Goal: Information Seeking & Learning: Learn about a topic

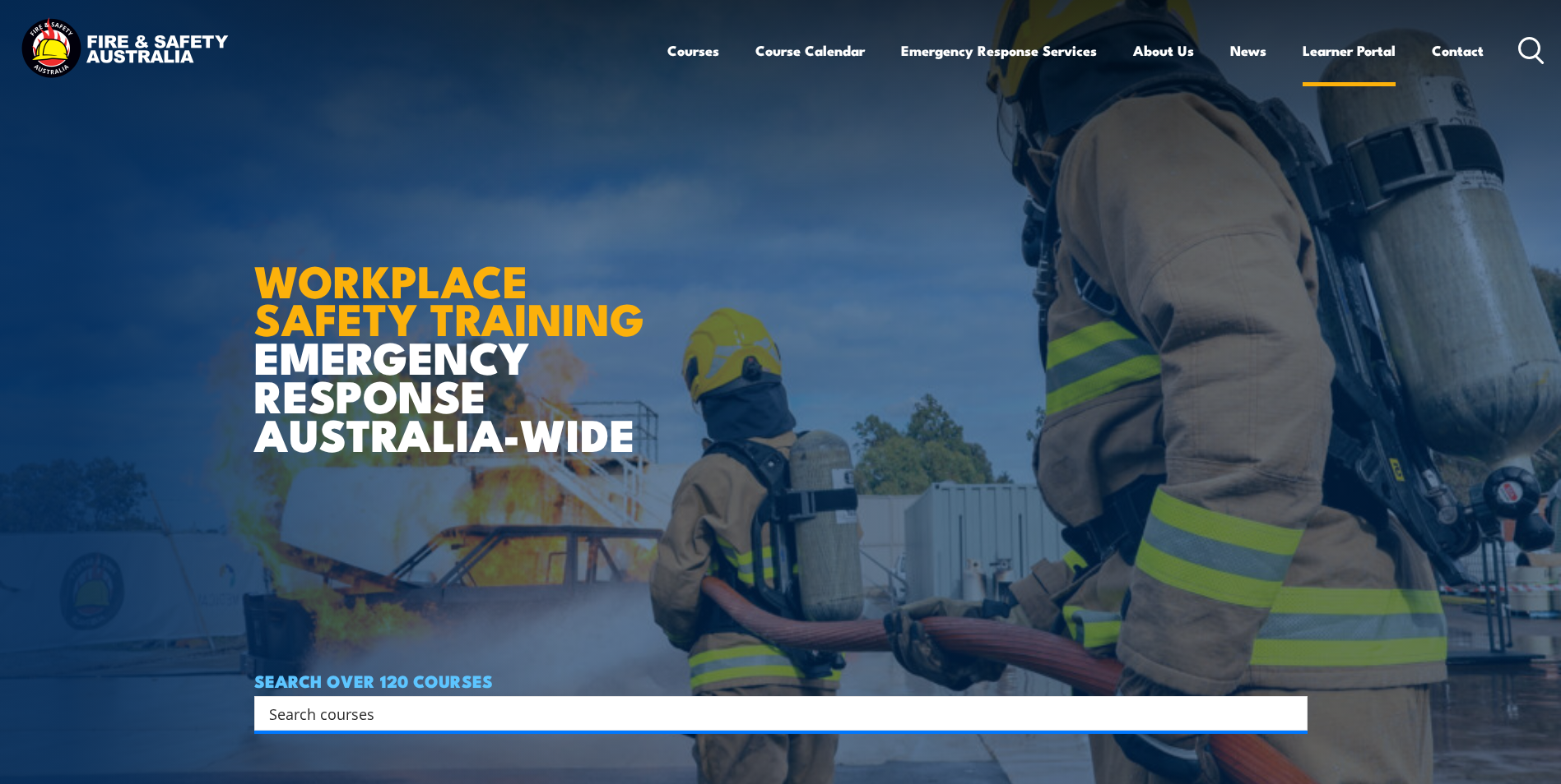
click at [1376, 52] on link "Learner Portal" at bounding box center [1349, 50] width 93 height 44
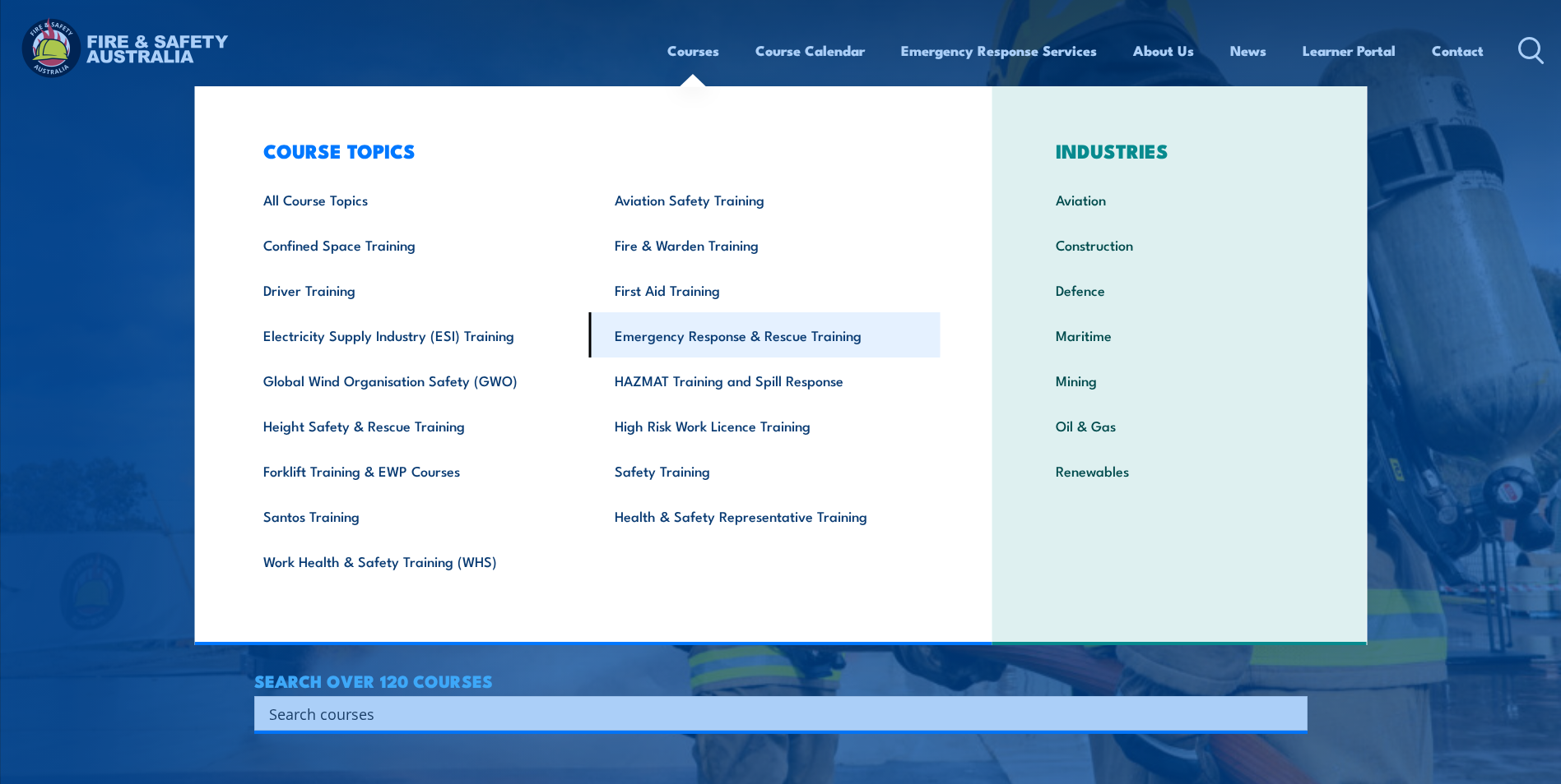
click at [713, 348] on link "Emergency Response & Rescue Training" at bounding box center [764, 335] width 351 height 45
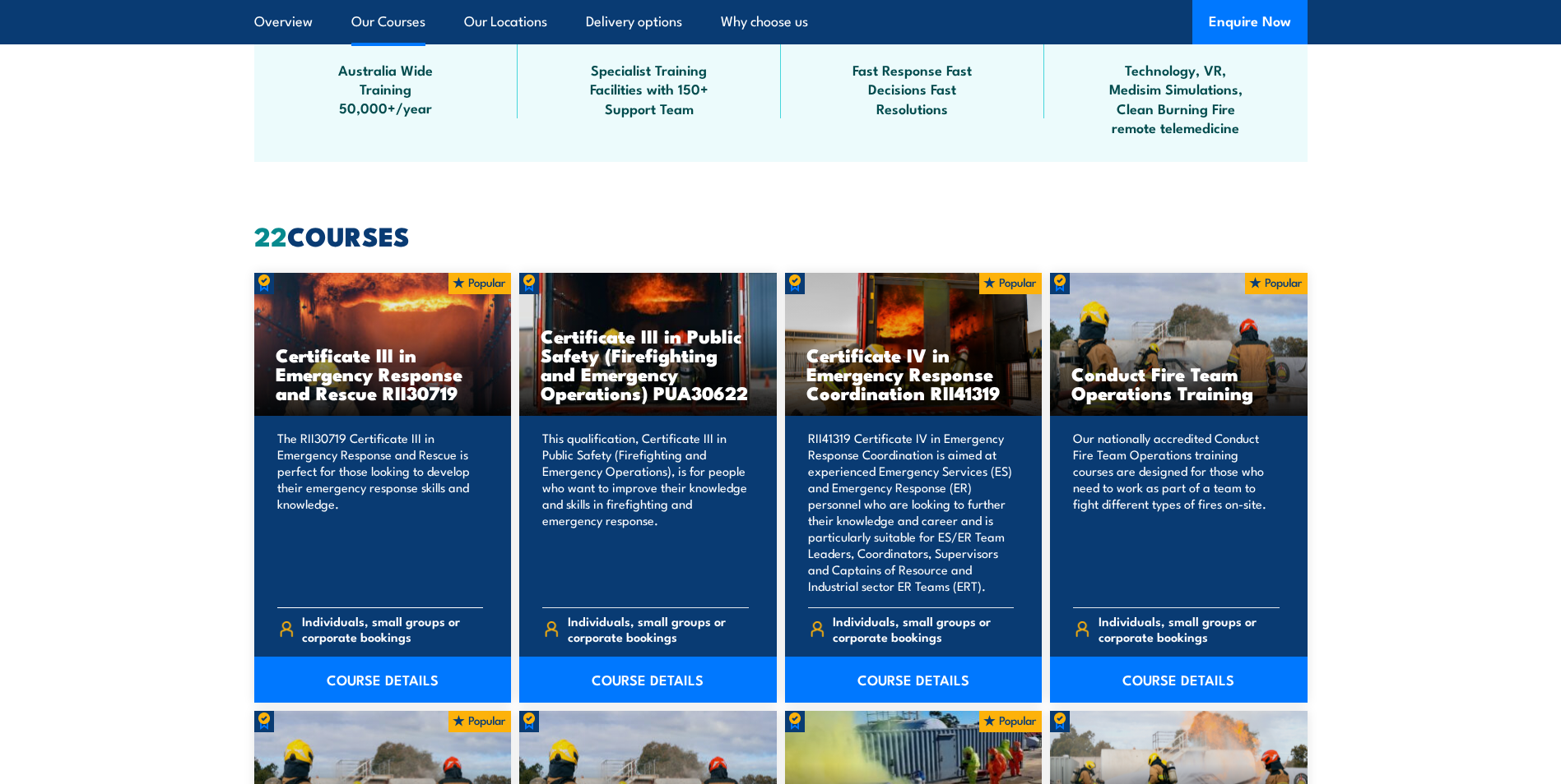
scroll to position [1151, 0]
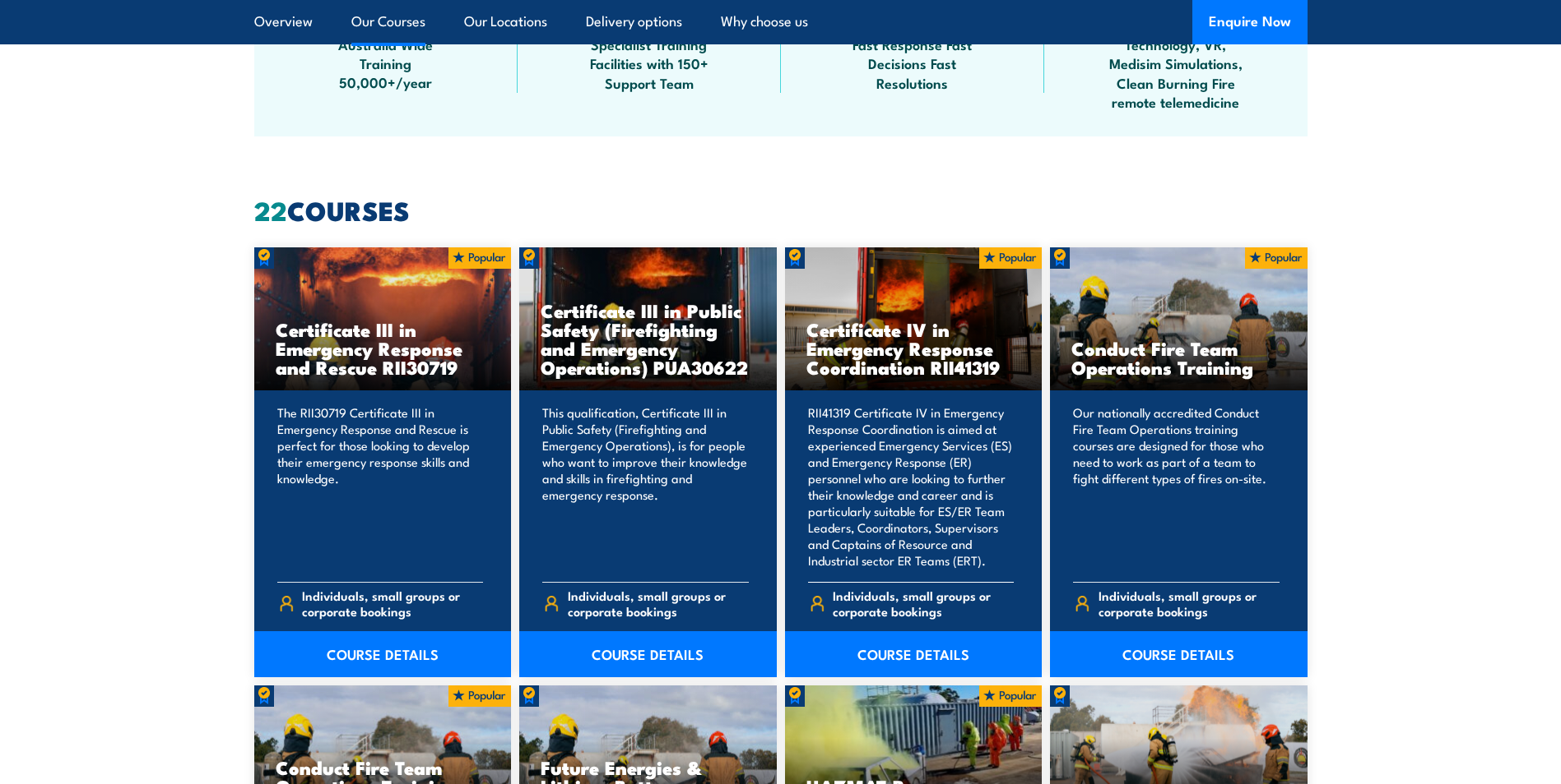
click at [874, 345] on h3 "Certificate IV in Emergency Response Coordination RII41319" at bounding box center [913, 348] width 215 height 57
click at [887, 649] on link "COURSE DETAILS" at bounding box center [913, 654] width 258 height 46
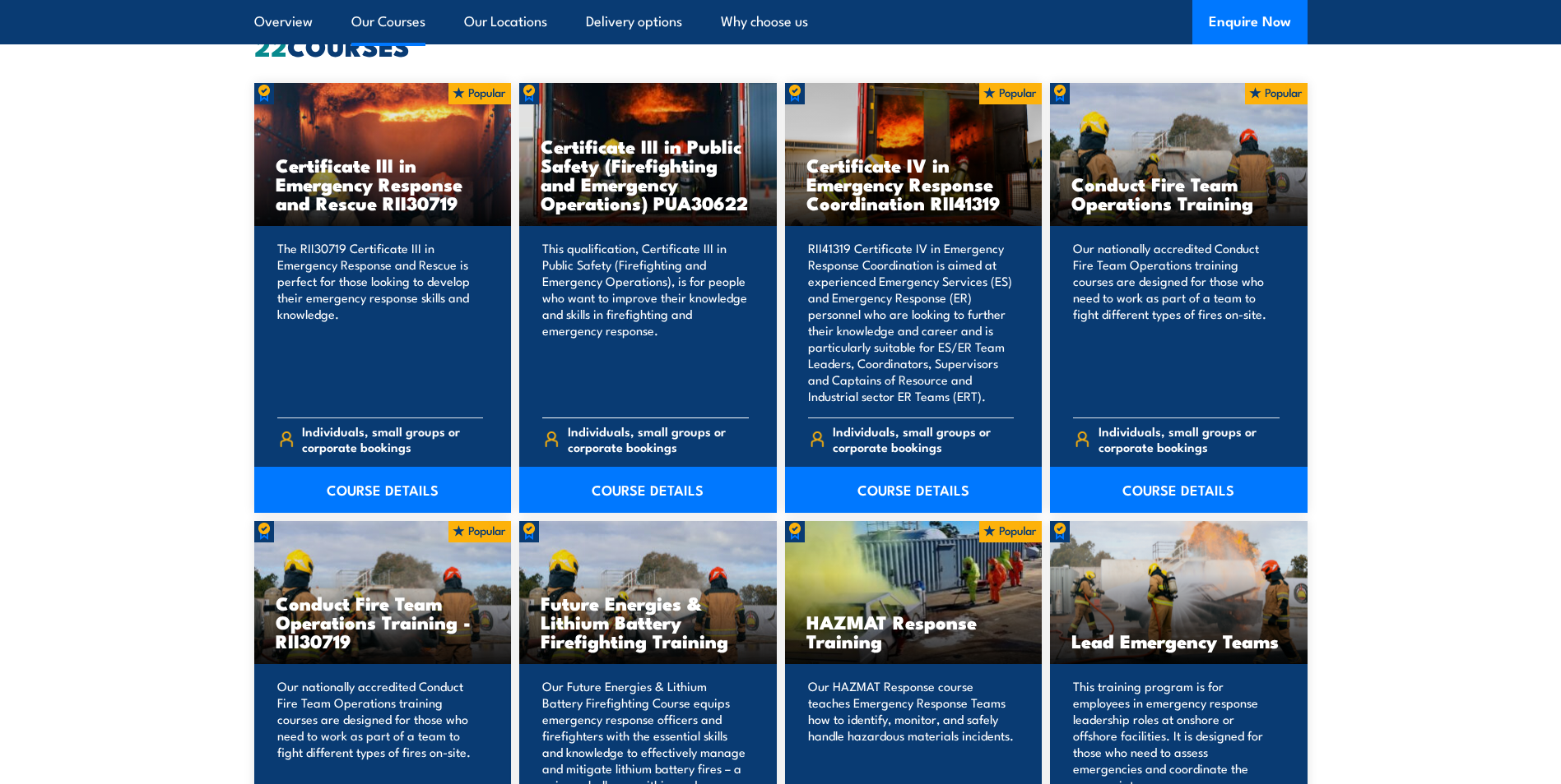
scroll to position [1398, 0]
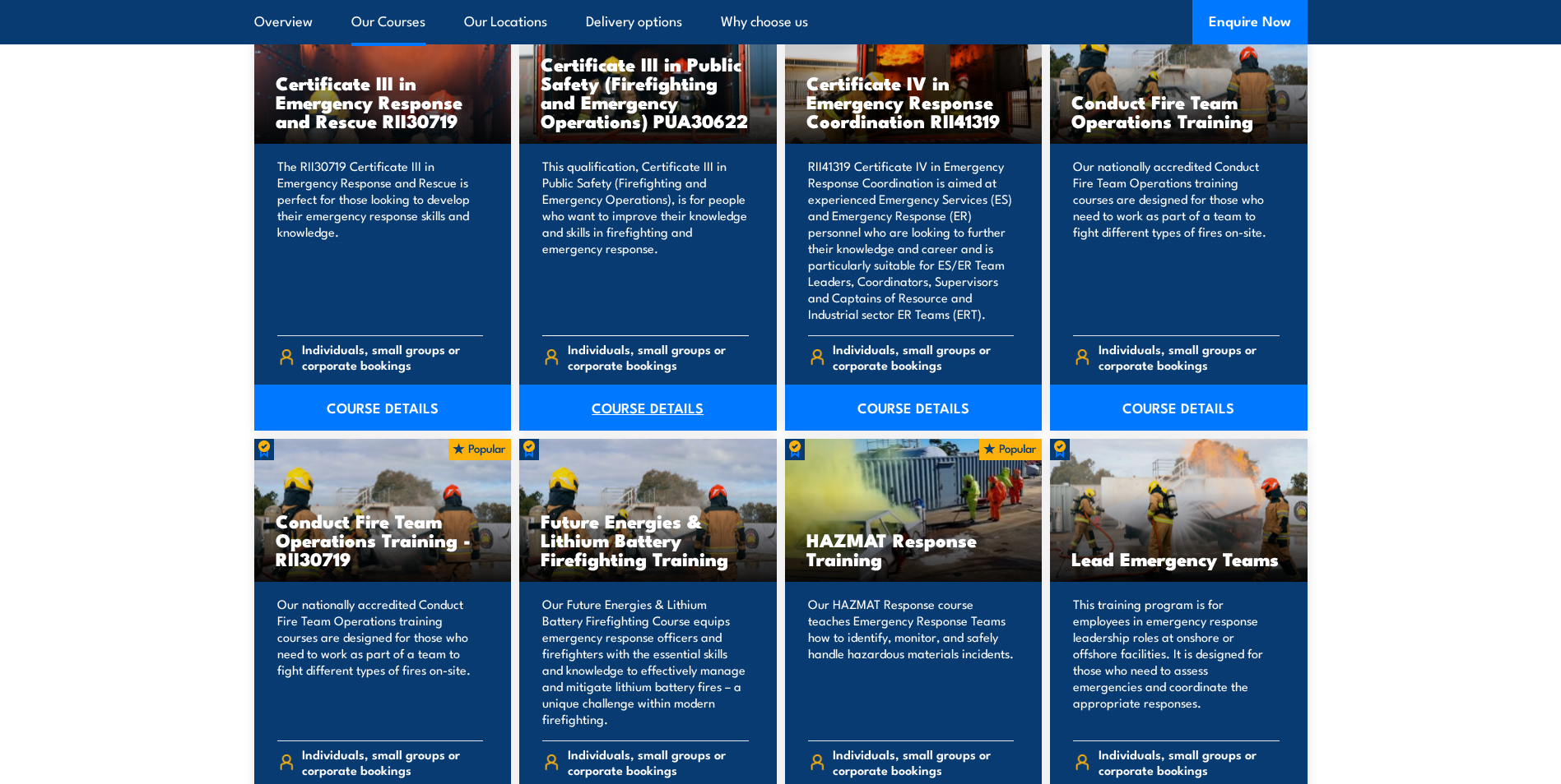
click at [626, 413] on link "COURSE DETAILS" at bounding box center [648, 408] width 258 height 46
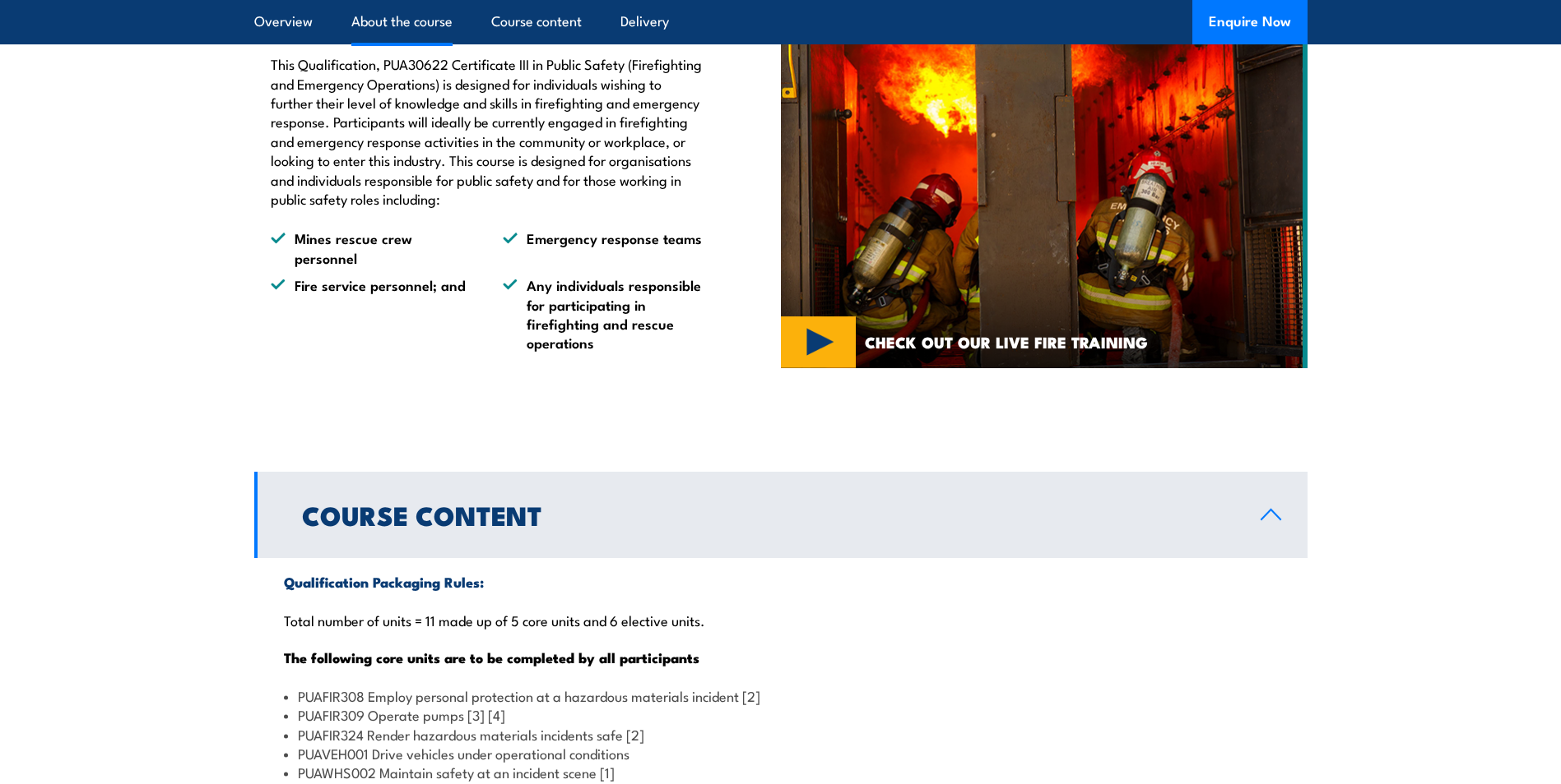
scroll to position [986, 0]
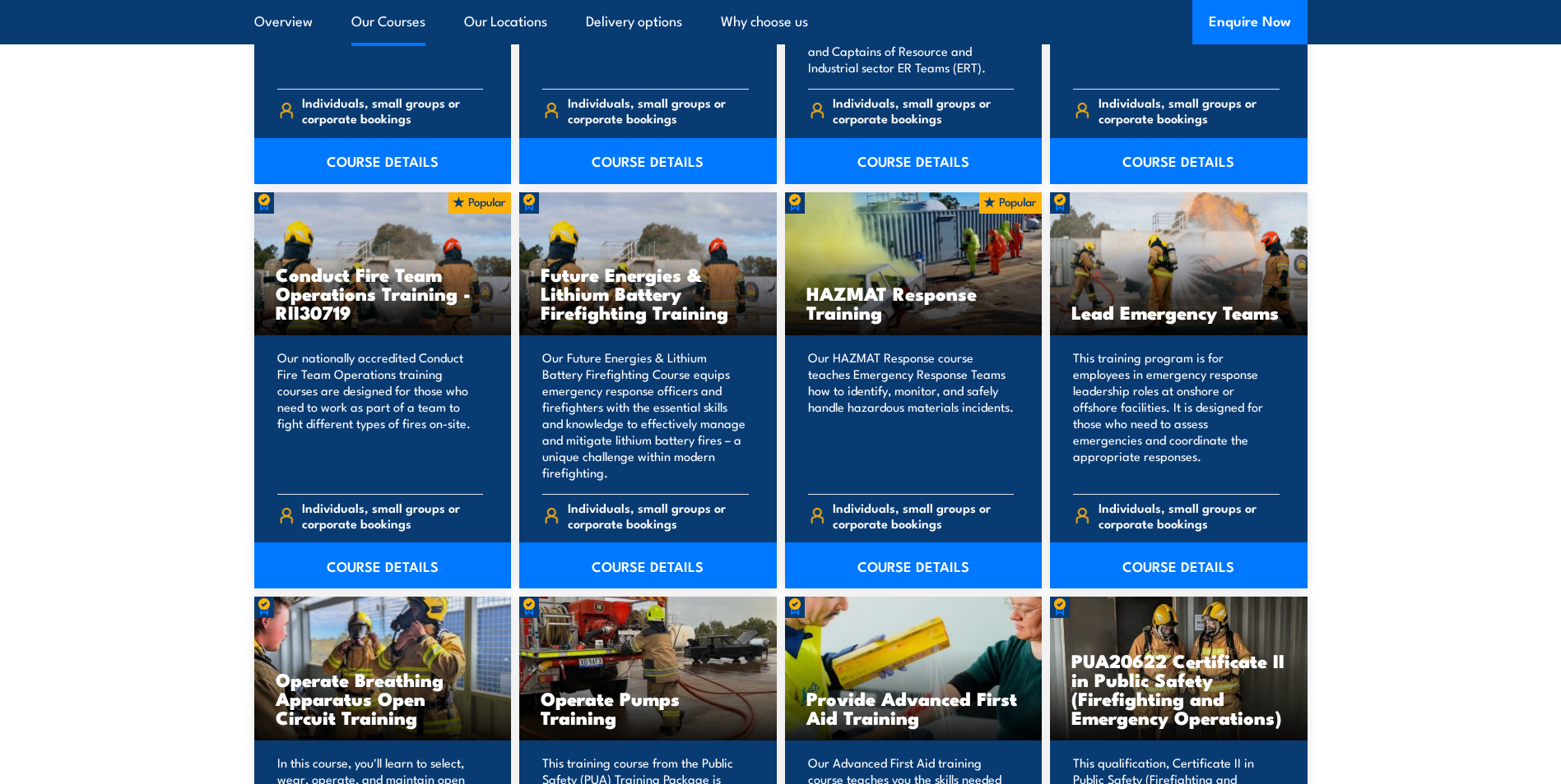
scroll to position [1727, 0]
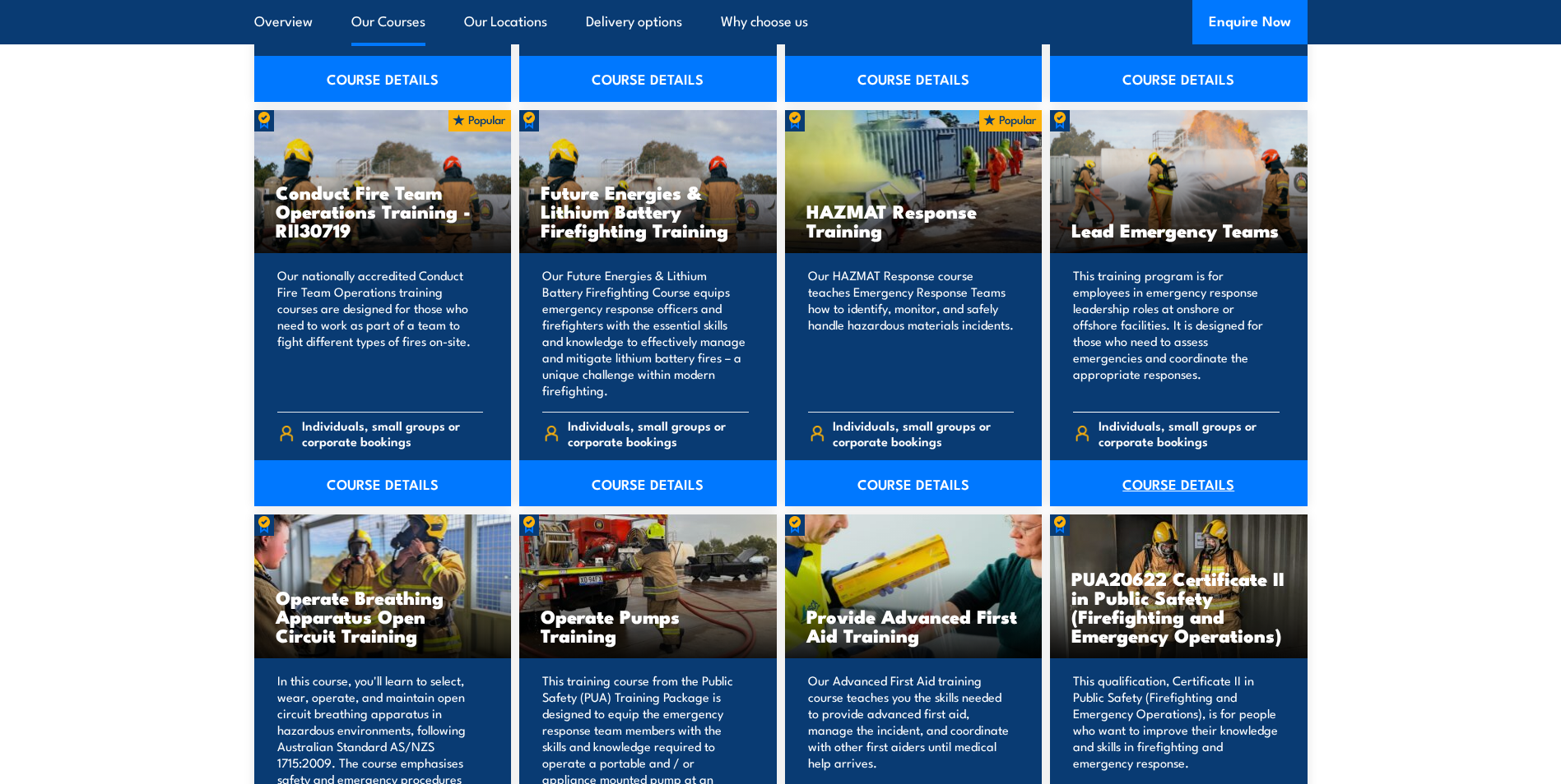
click at [1168, 493] on link "COURSE DETAILS" at bounding box center [1179, 484] width 258 height 46
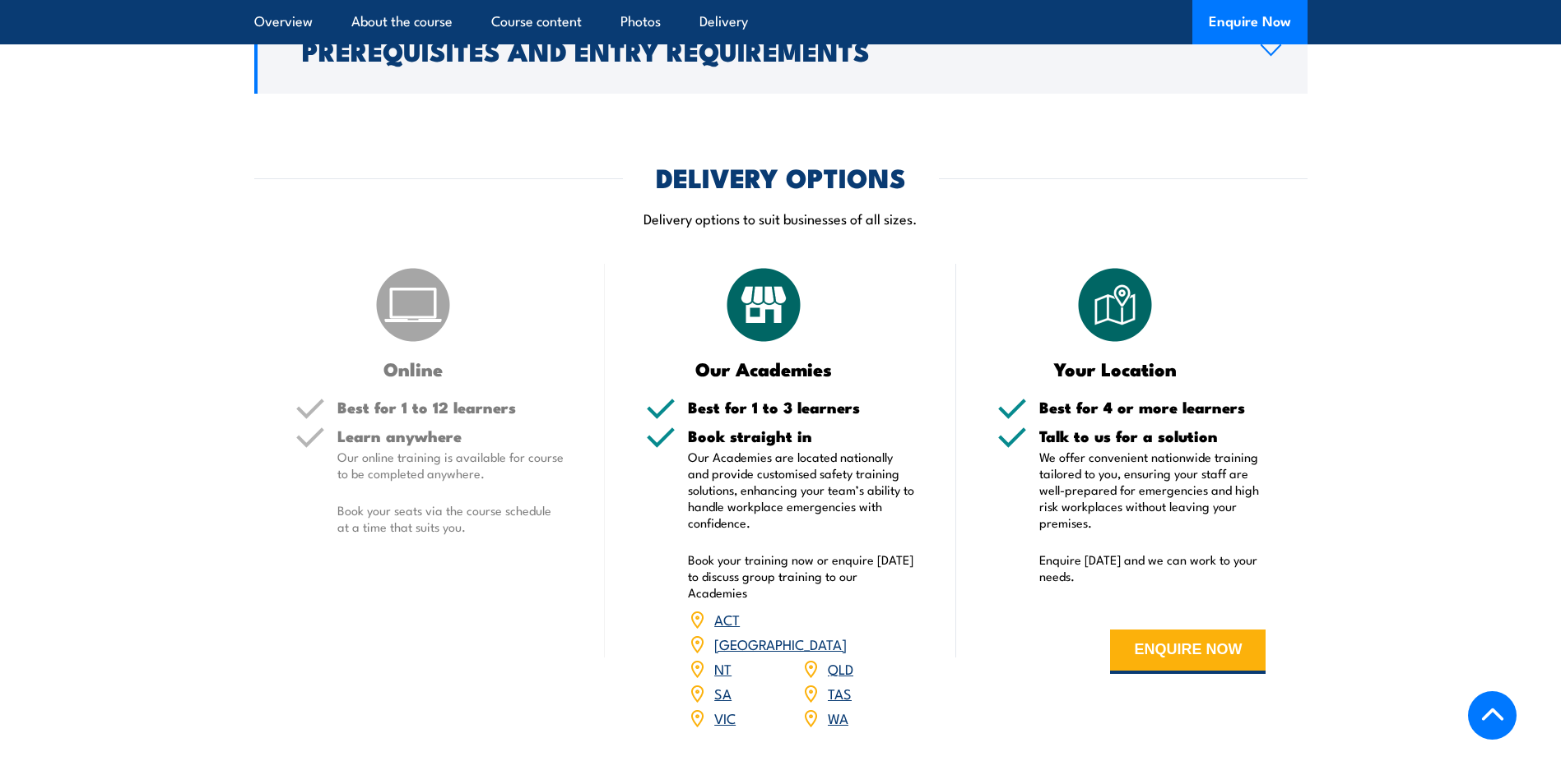
scroll to position [1809, 0]
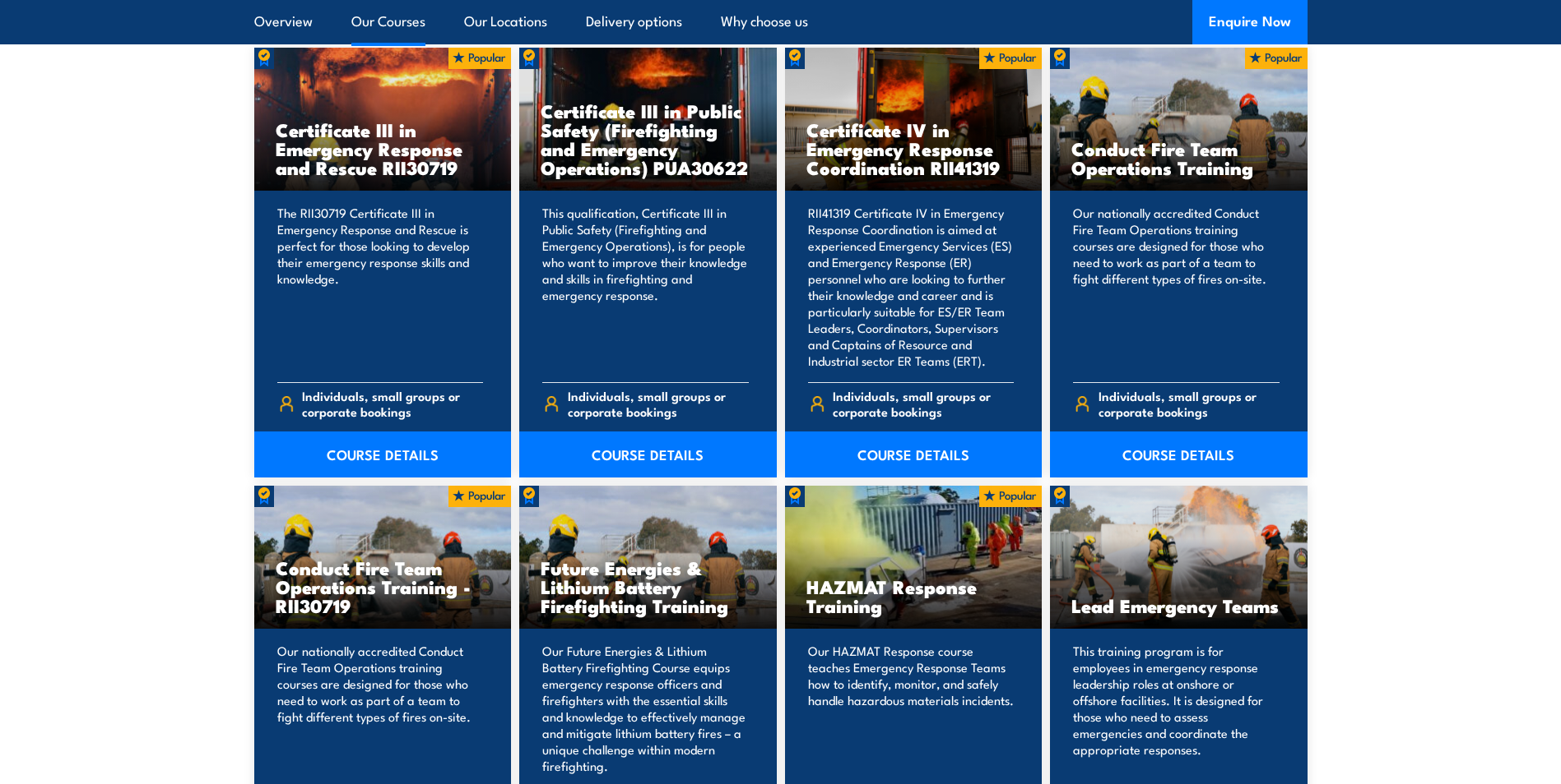
scroll to position [1314, 0]
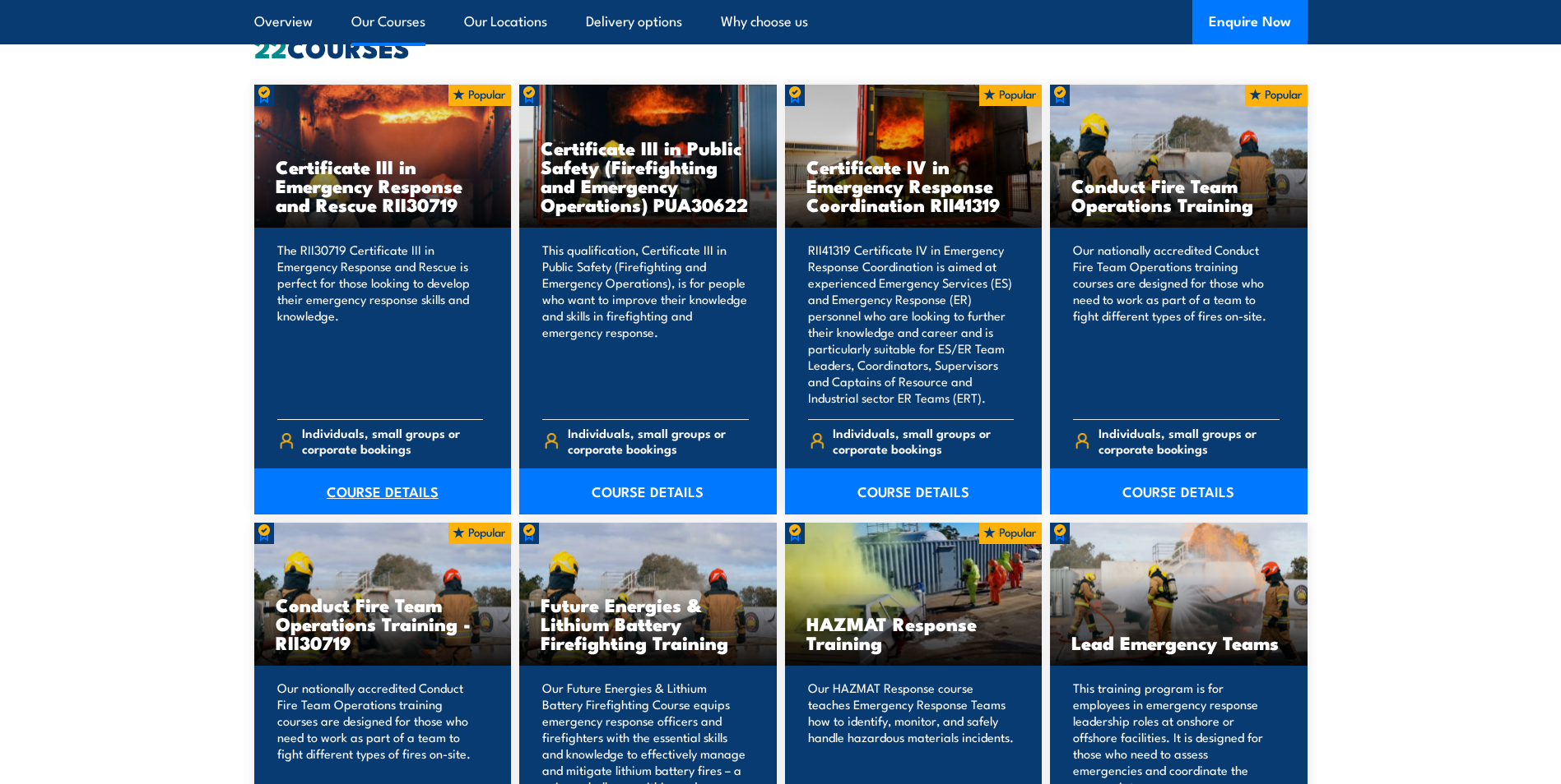
click at [372, 490] on link "COURSE DETAILS" at bounding box center [383, 492] width 258 height 46
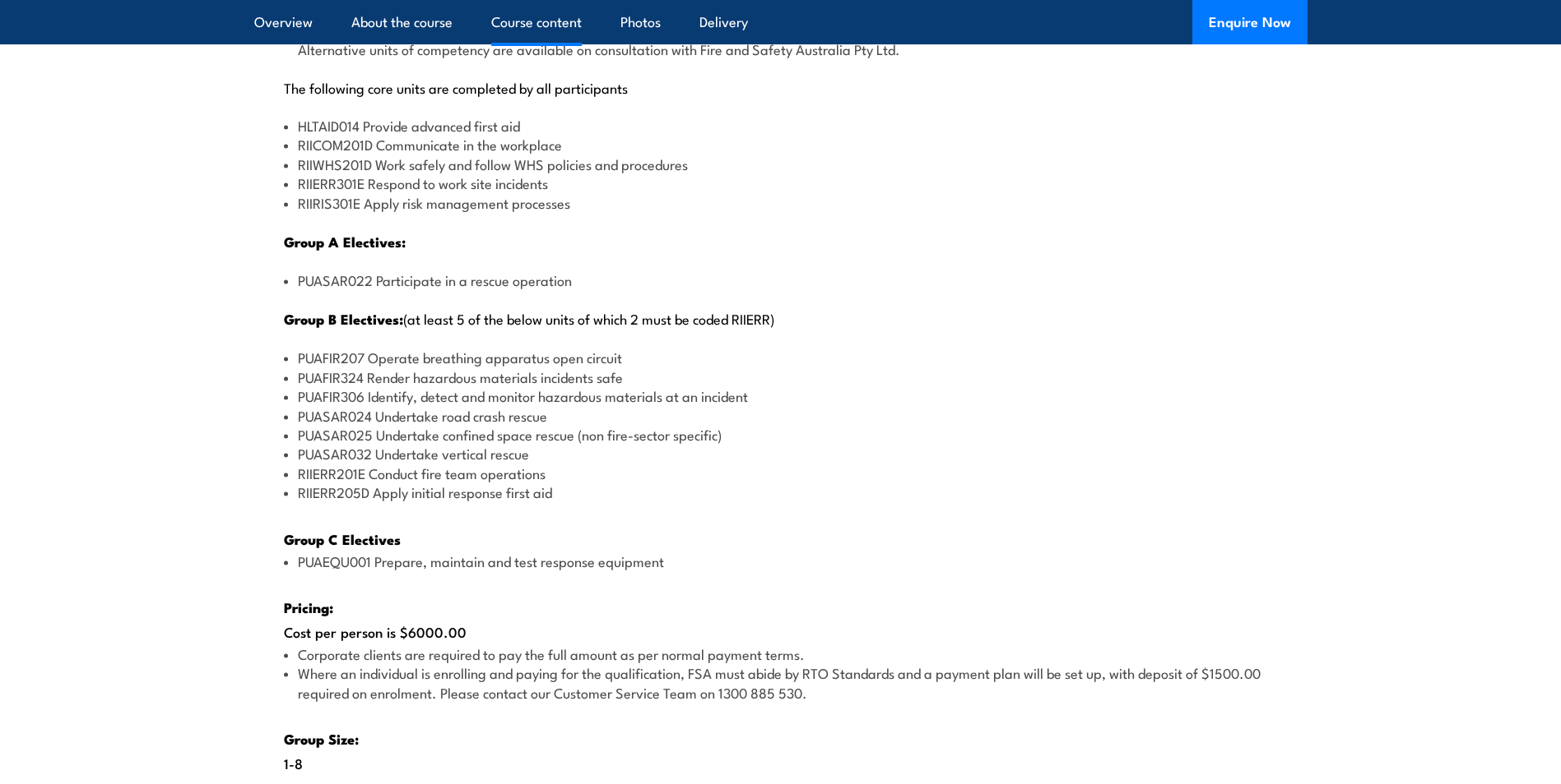
scroll to position [2055, 0]
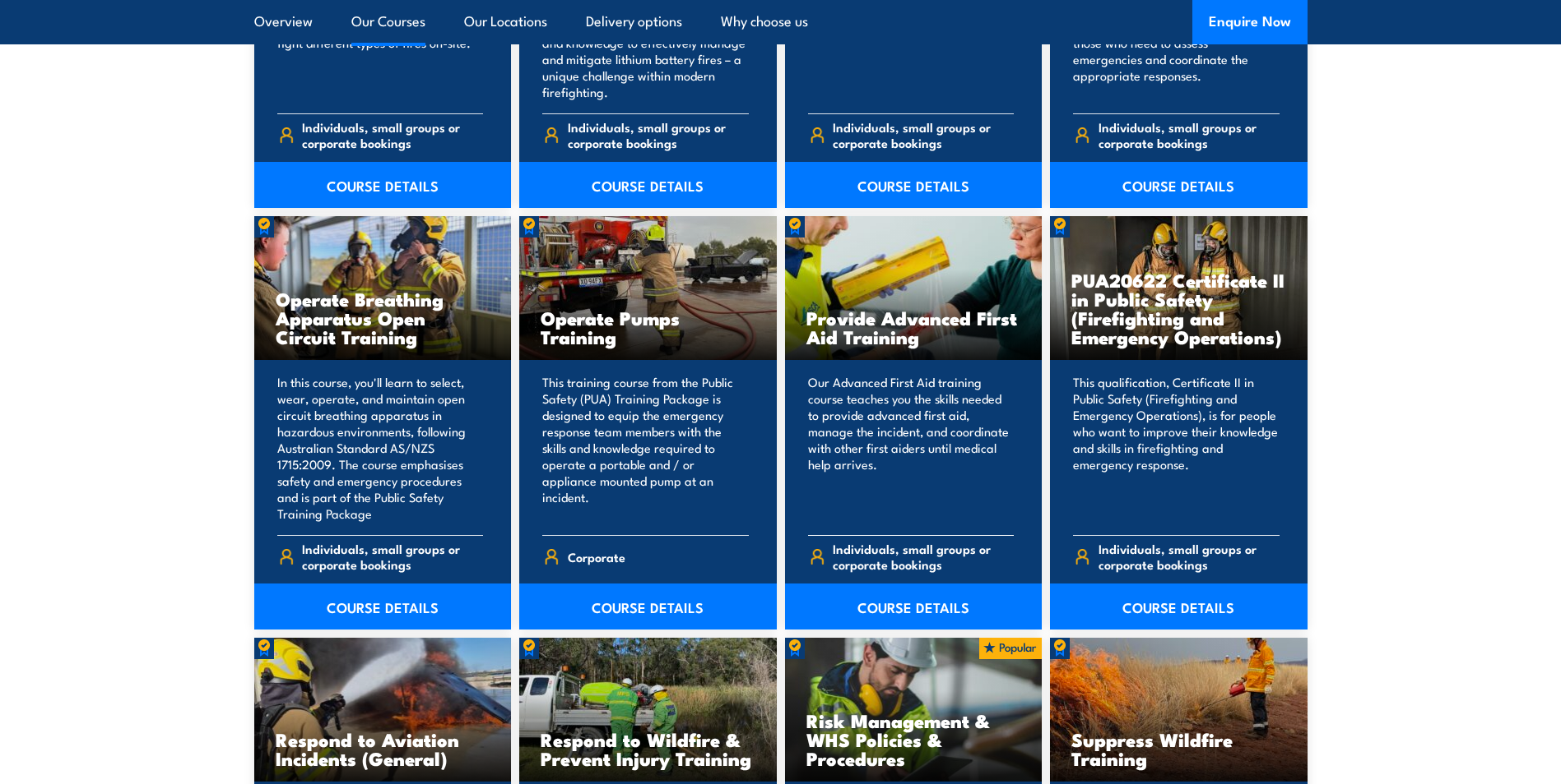
scroll to position [2054, 0]
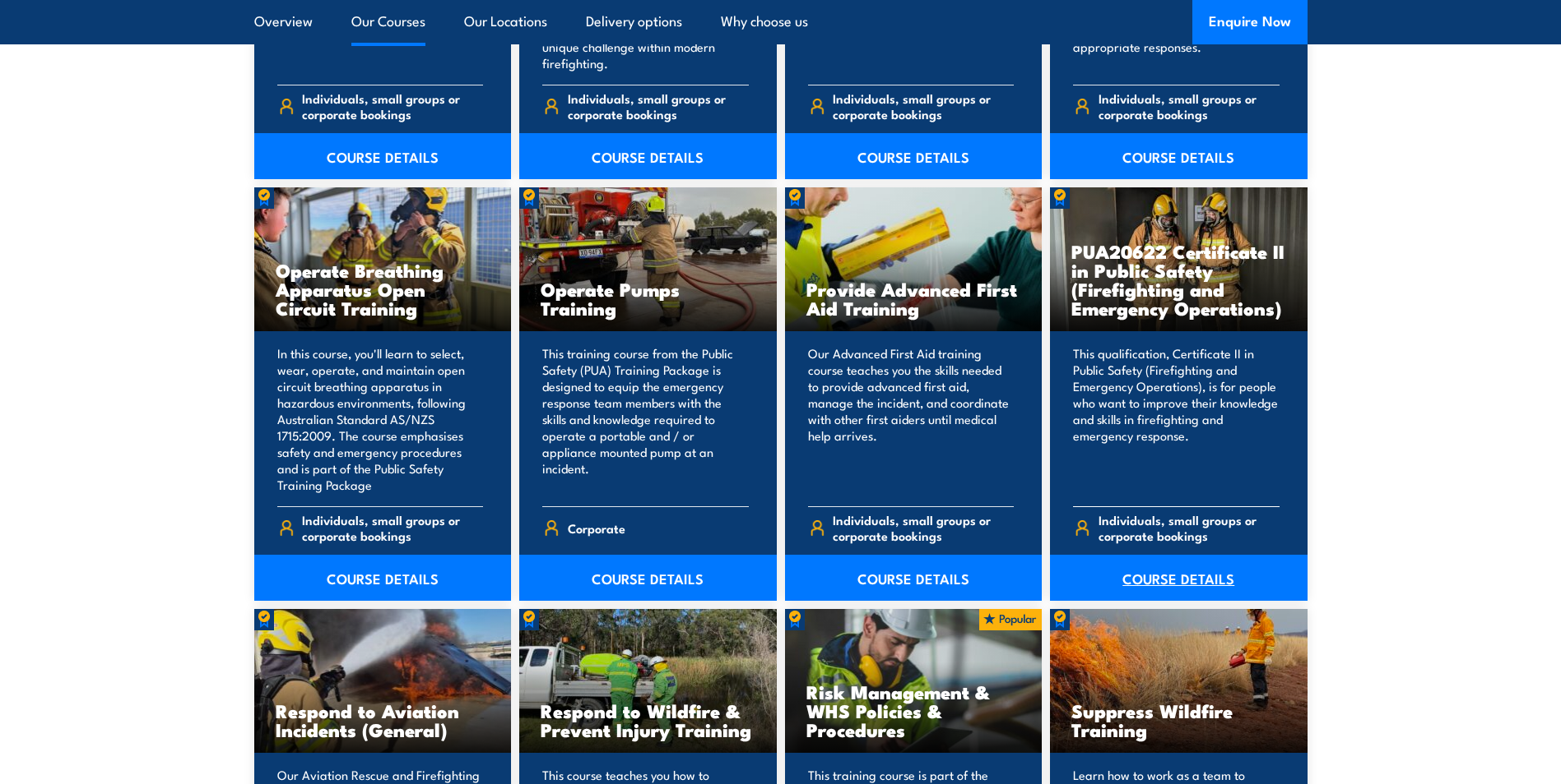
click at [1160, 581] on link "COURSE DETAILS" at bounding box center [1179, 578] width 258 height 46
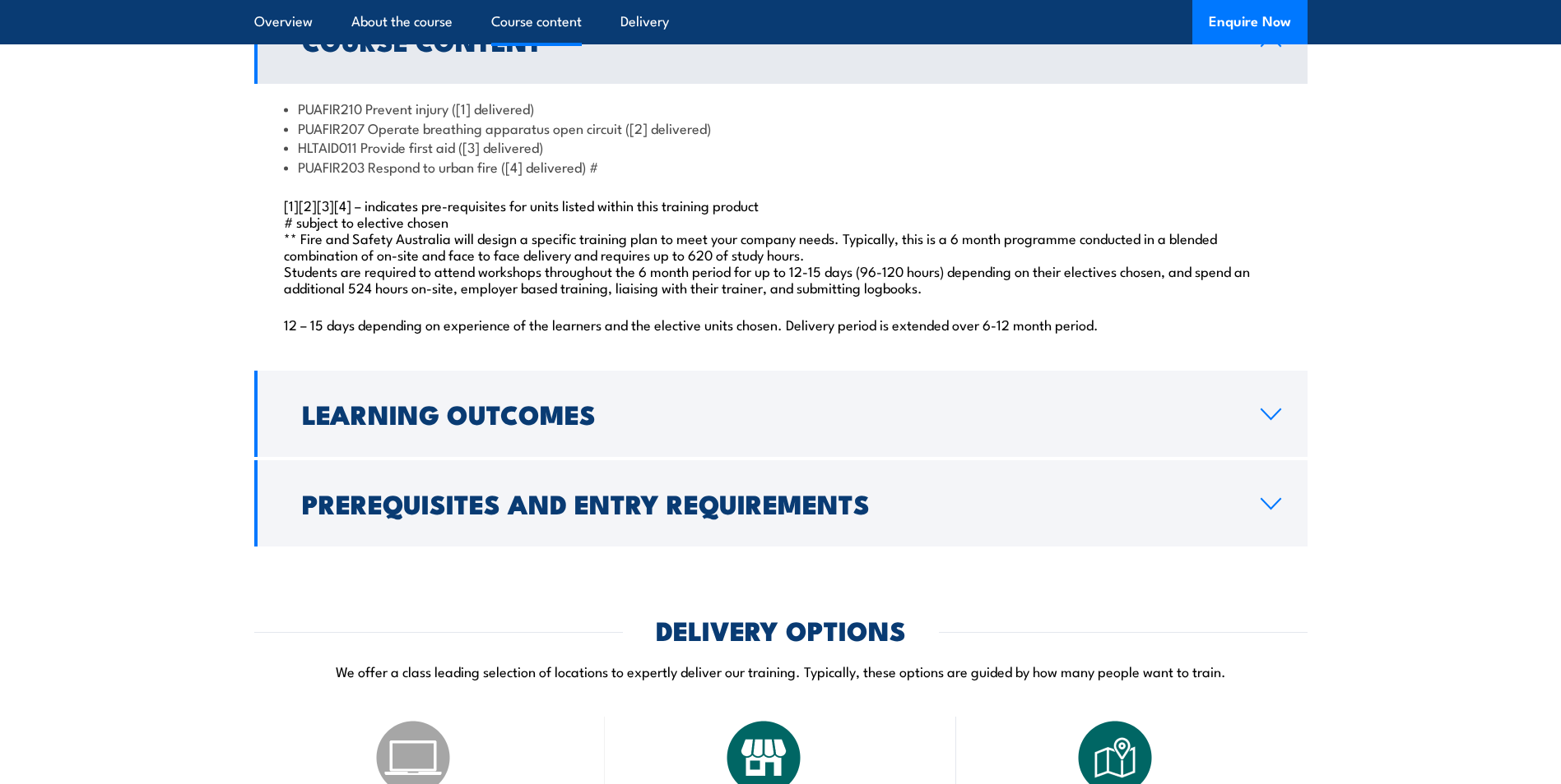
scroll to position [1480, 0]
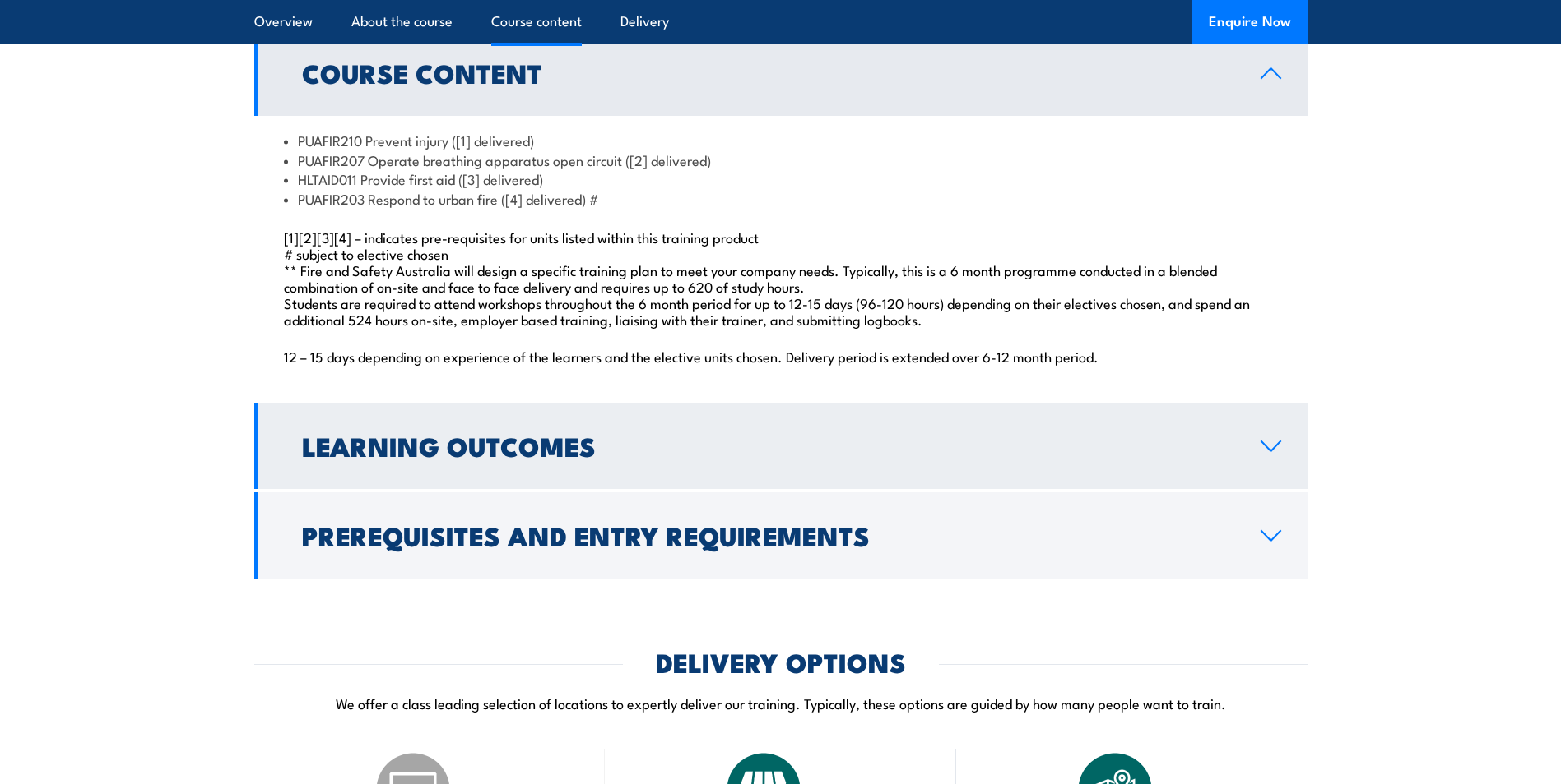
click at [462, 457] on h2 "Learning Outcomes" at bounding box center [768, 446] width 932 height 23
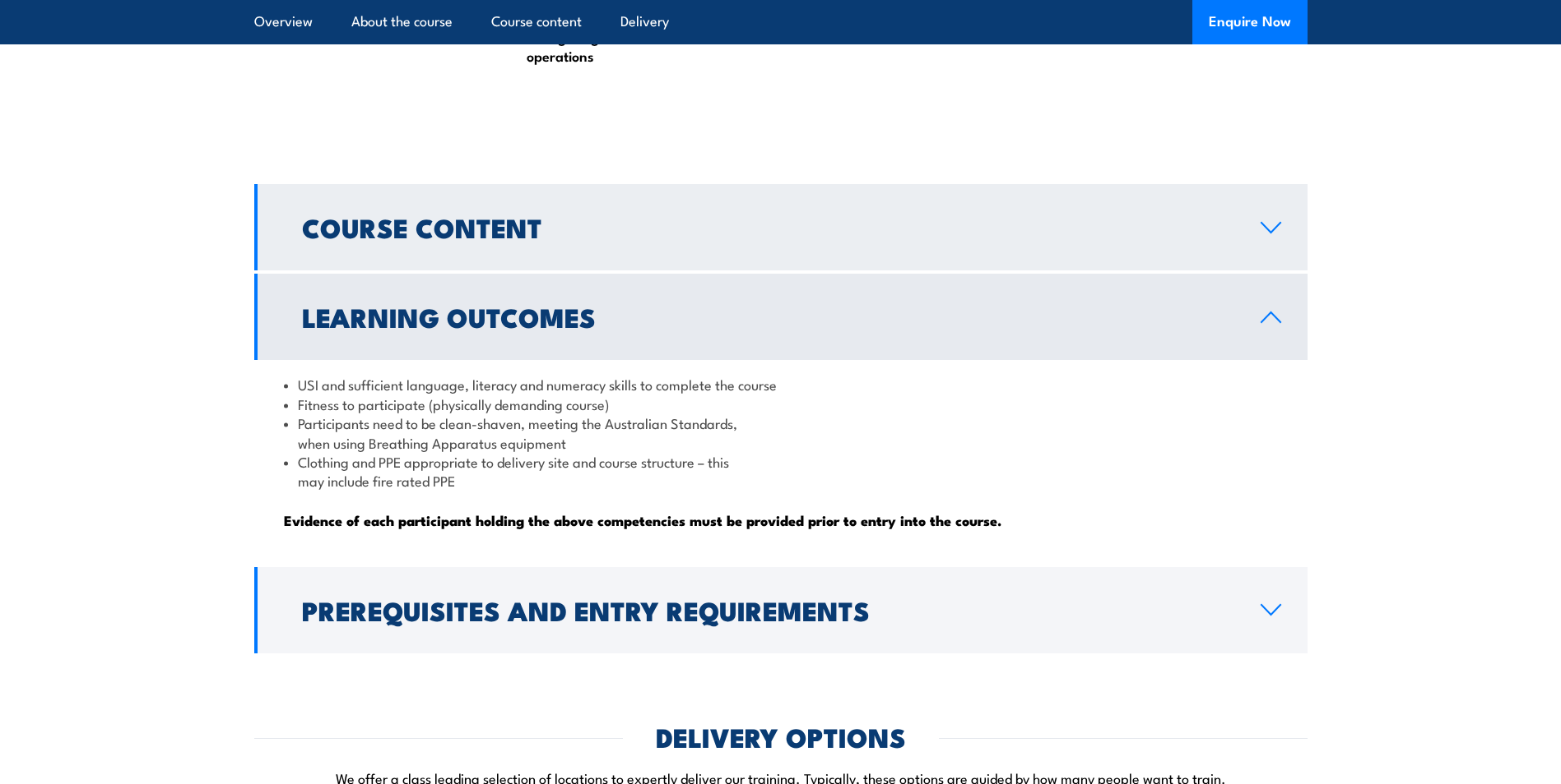
scroll to position [1316, 0]
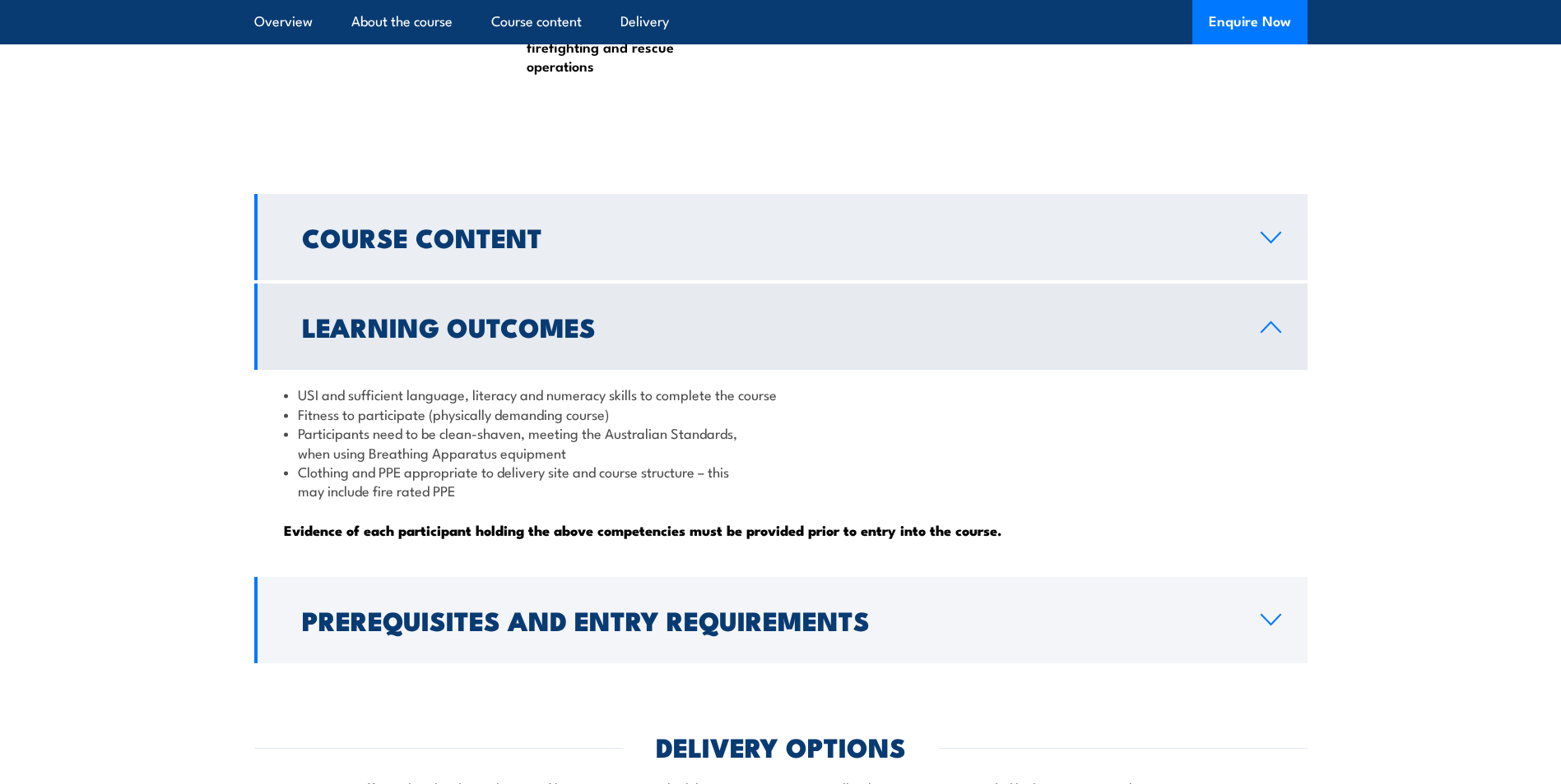
click at [446, 281] on link "Course Content" at bounding box center [780, 237] width 1053 height 86
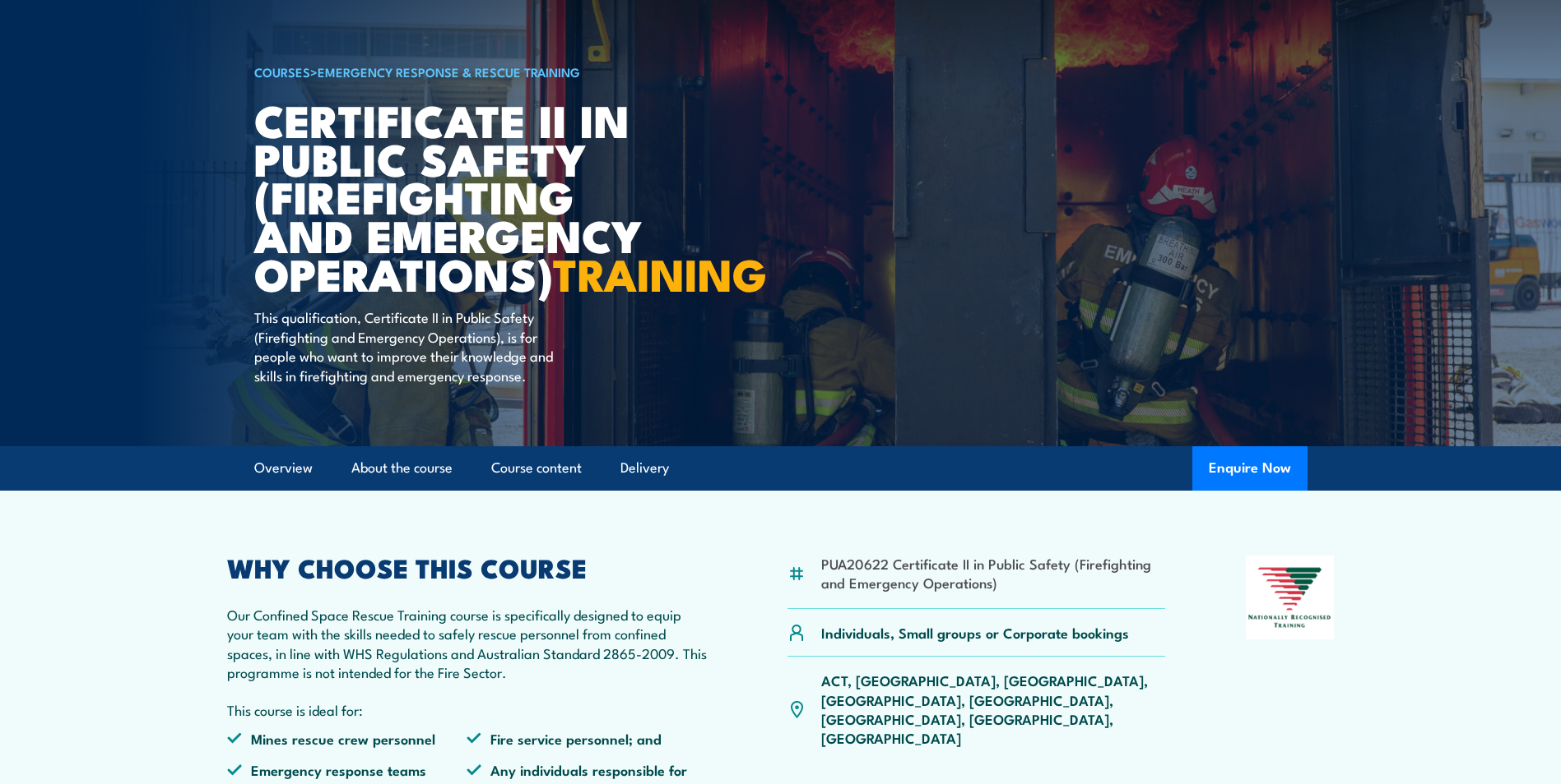
scroll to position [0, 0]
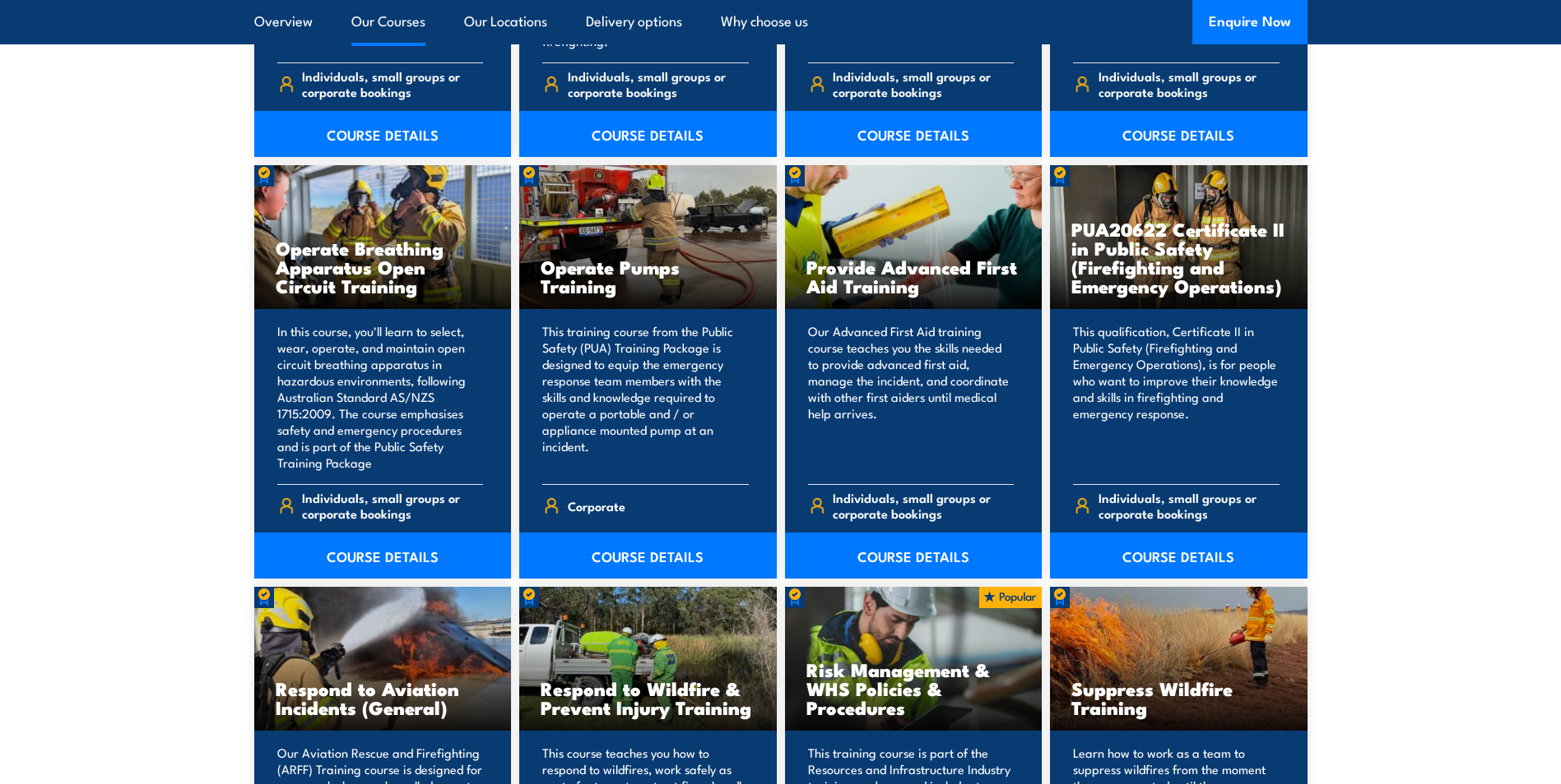
scroll to position [2096, 0]
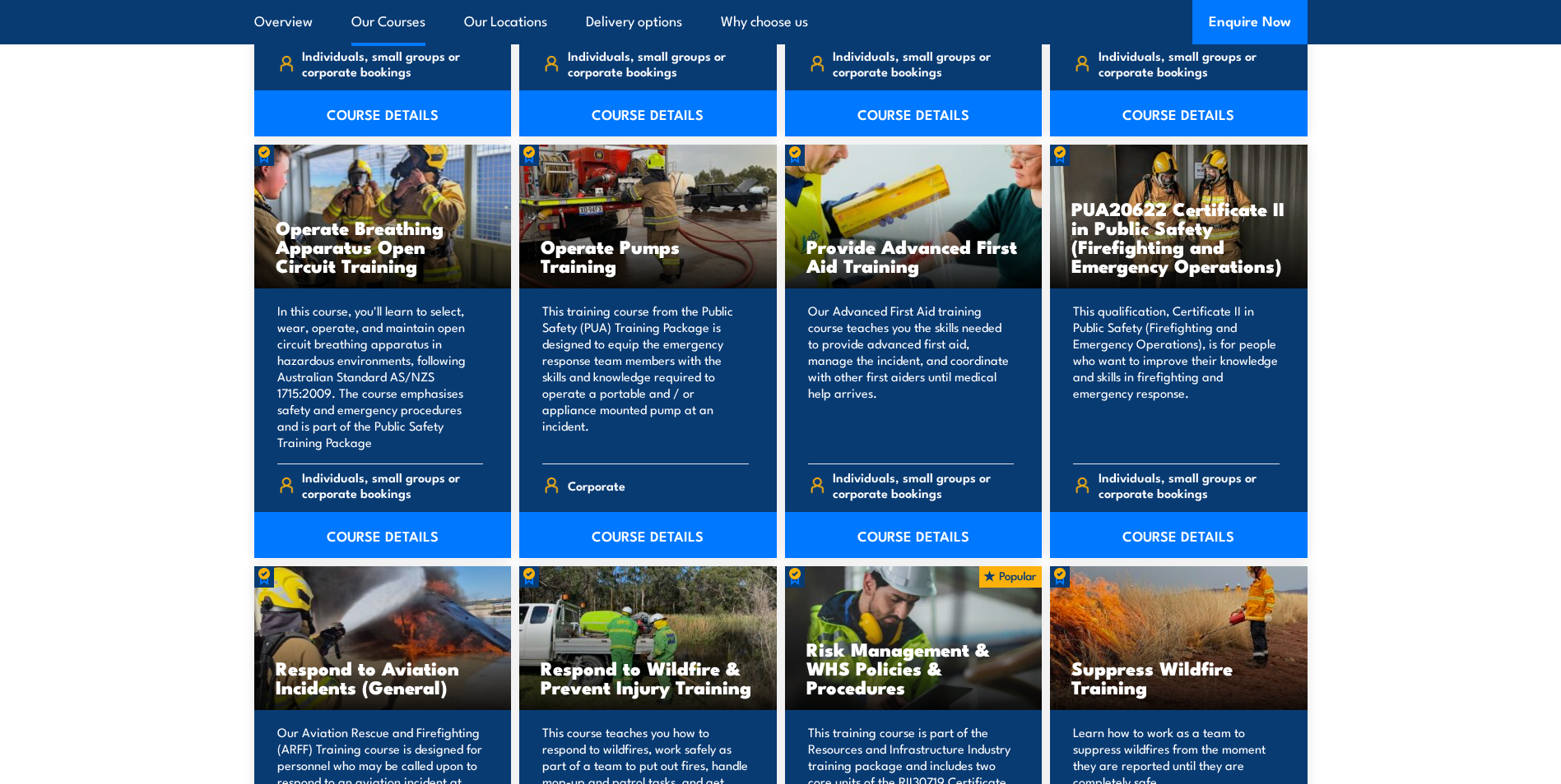
drag, startPoint x: 0, startPoint y: 0, endPoint x: 180, endPoint y: 256, distance: 312.9
click at [180, 256] on section "22 COURSES Certificate III in Emergency Response and Rescue RII30719" at bounding box center [780, 527] width 1561 height 2550
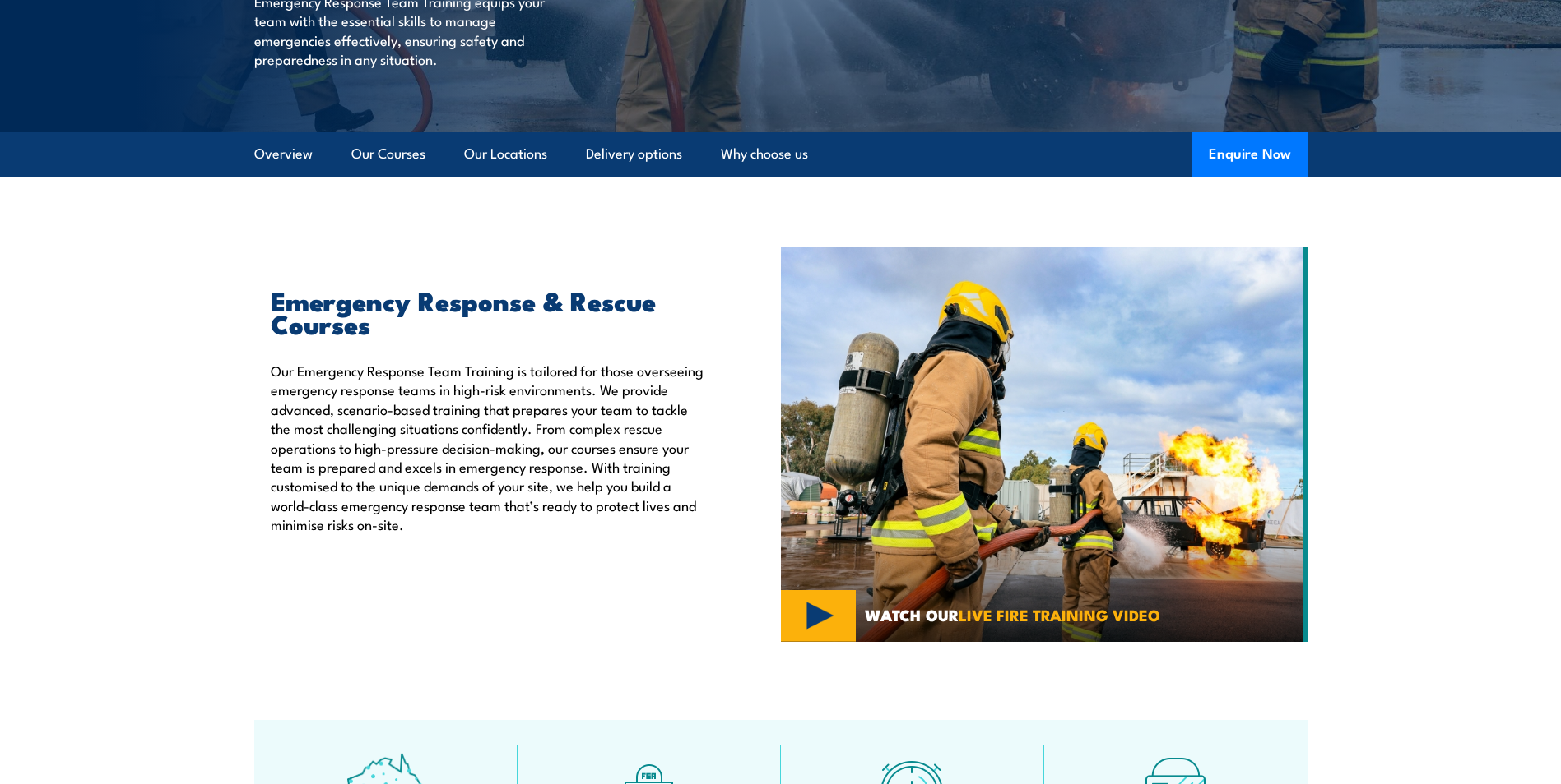
scroll to position [41, 0]
